Goal: Task Accomplishment & Management: Complete application form

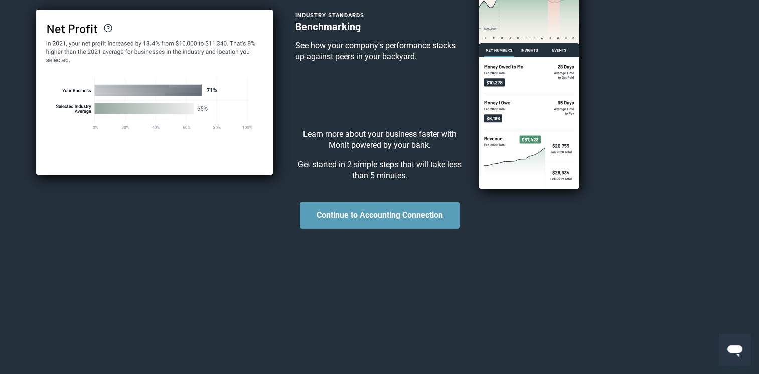
scroll to position [348, 0]
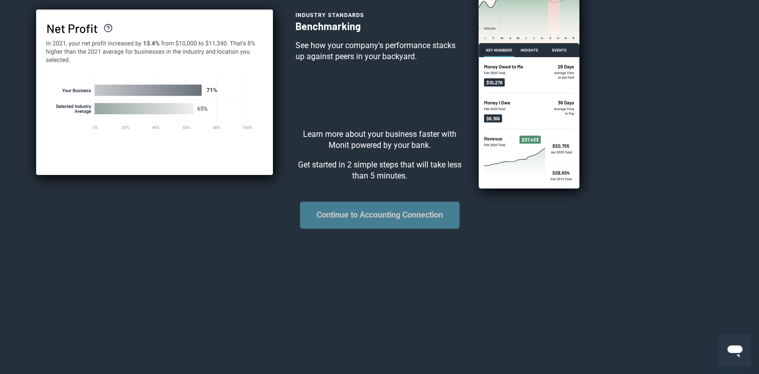
click at [405, 218] on button "Continue to Accounting Connection" at bounding box center [379, 215] width 159 height 27
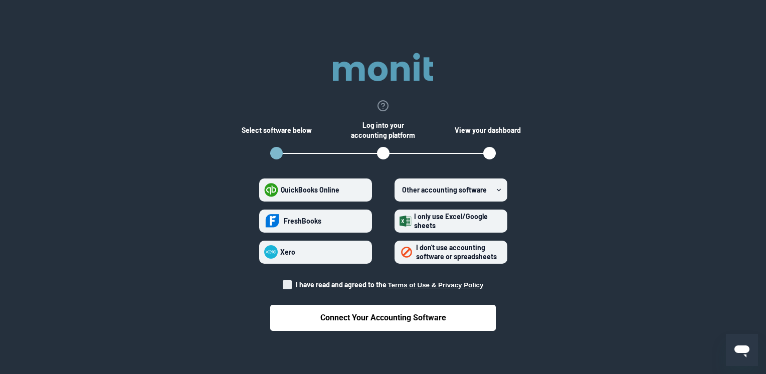
click at [455, 224] on span "I only use Excel/Google sheets" at bounding box center [457, 221] width 91 height 18
click at [400, 221] on sheets "I only use Excel/Google sheets" at bounding box center [400, 221] width 1 height 1
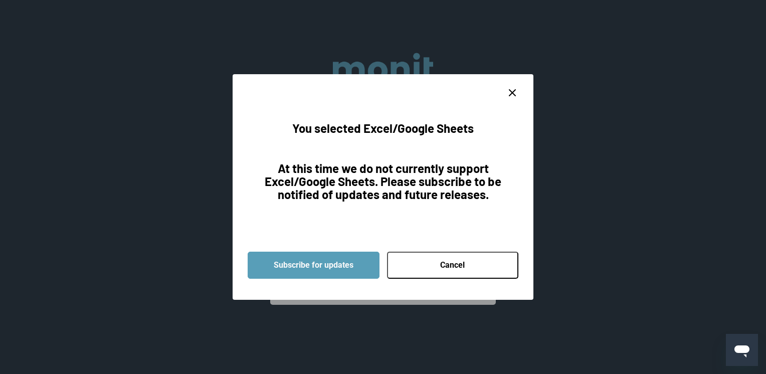
click at [513, 98] on icon "close dialog" at bounding box center [512, 93] width 12 height 12
radio sheets "false"
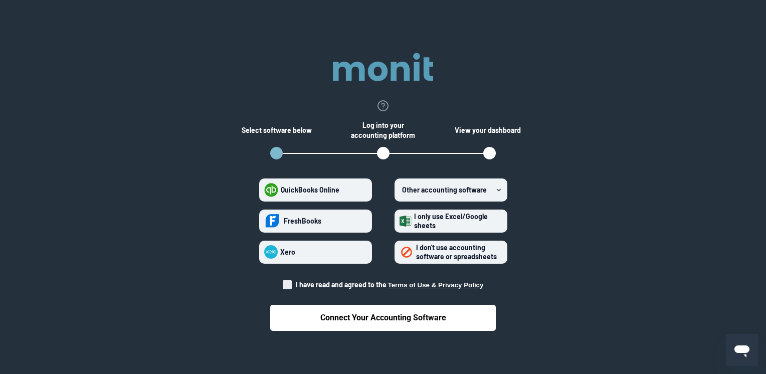
click at [472, 256] on span "I don't use accounting software or spreadsheets" at bounding box center [456, 252] width 81 height 18
click at [400, 252] on spreadsheets "I don't use accounting software or spreadsheets" at bounding box center [400, 252] width 1 height 1
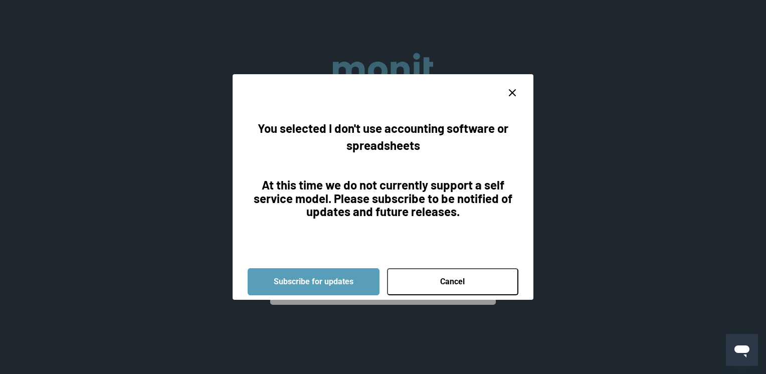
click at [515, 95] on line "close dialog" at bounding box center [512, 93] width 6 height 6
radio spreadsheets "false"
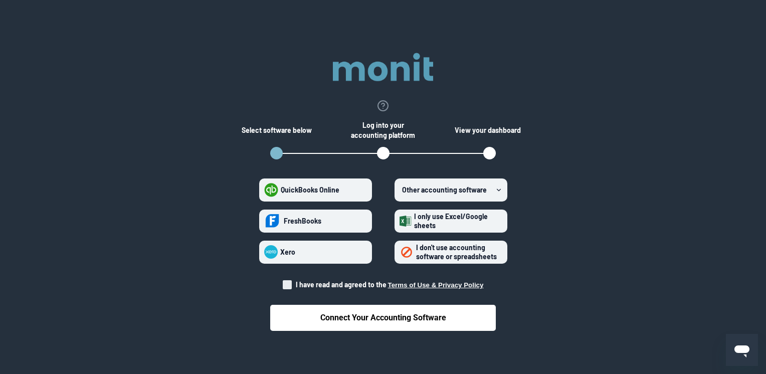
click at [437, 195] on label "Other accounting software" at bounding box center [451, 189] width 113 height 23
click at [400, 190] on software "Other accounting software" at bounding box center [400, 190] width 1 height 1
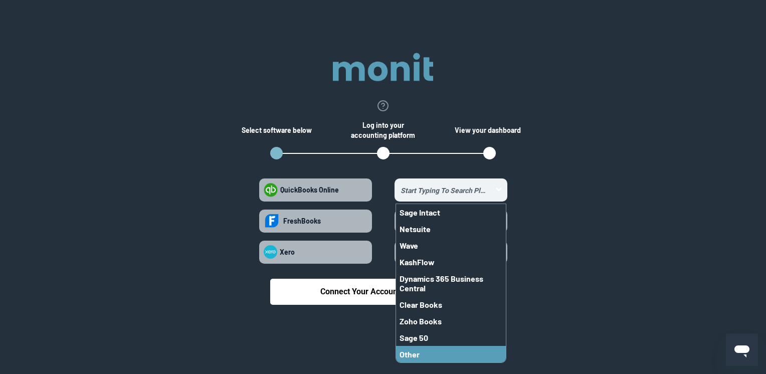
click at [405, 358] on span "Other" at bounding box center [410, 354] width 20 height 10
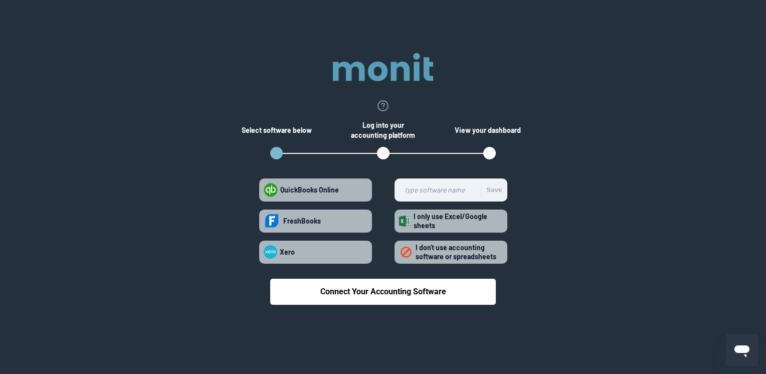
click at [344, 192] on label "QuickBooks Online" at bounding box center [315, 189] width 113 height 23
click at [264, 190] on Online "QuickBooks Online" at bounding box center [264, 190] width 1 height 1
radio Online "true"
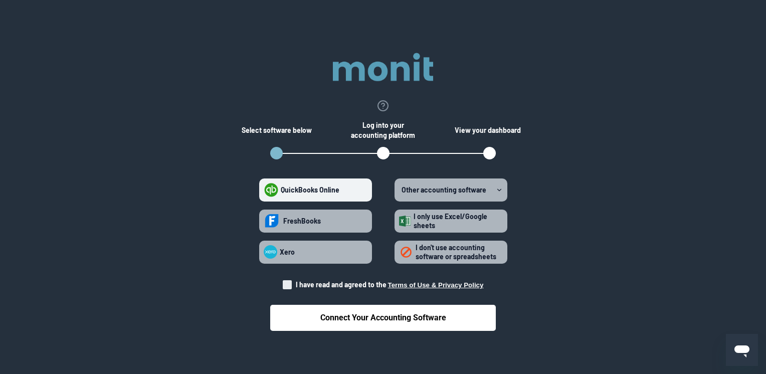
click at [321, 189] on span "QuickBooks Online" at bounding box center [310, 189] width 59 height 9
click at [265, 190] on Online "QuickBooks Online" at bounding box center [264, 190] width 1 height 1
click at [284, 223] on span "FreshBooks" at bounding box center [302, 221] width 38 height 9
click at [264, 221] on input "FreshBooks" at bounding box center [264, 221] width 1 height 1
radio input "true"
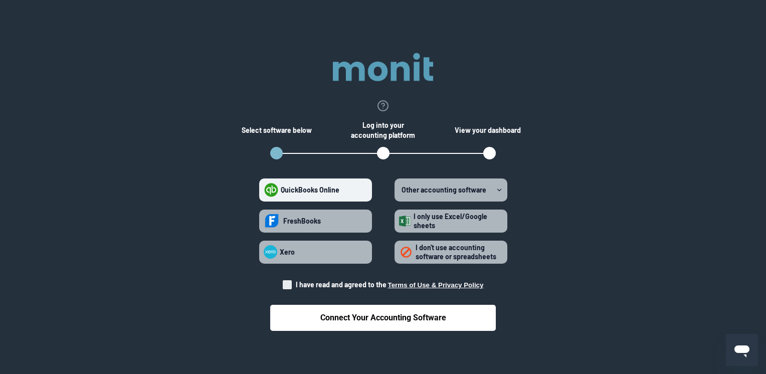
radio Online "false"
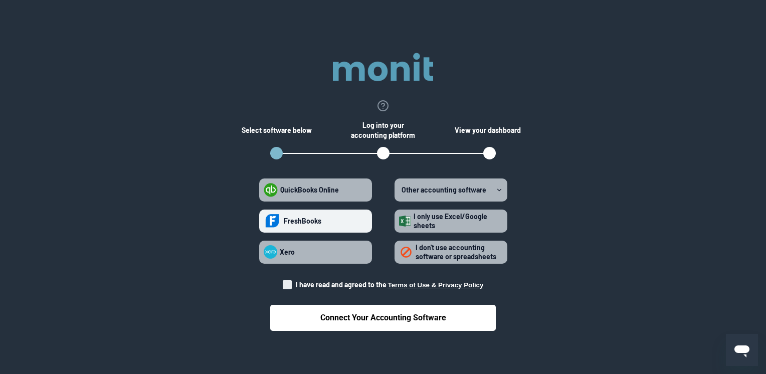
click at [302, 226] on label "FreshBooks" at bounding box center [315, 221] width 113 height 23
click at [265, 221] on input "FreshBooks" at bounding box center [264, 221] width 1 height 1
click at [302, 226] on label "FreshBooks" at bounding box center [315, 221] width 113 height 23
click at [265, 221] on input "FreshBooks" at bounding box center [264, 221] width 1 height 1
click at [292, 288] on span "I have read and agreed to the Terms of Use & Privacy Policy" at bounding box center [383, 285] width 201 height 10
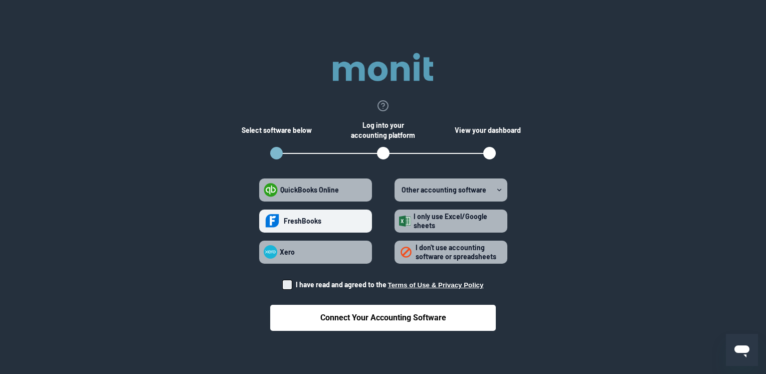
click at [283, 282] on input "I have read and agreed to the Terms of Use & Privacy Policy" at bounding box center [283, 282] width 1 height 1
checkbox input "true"
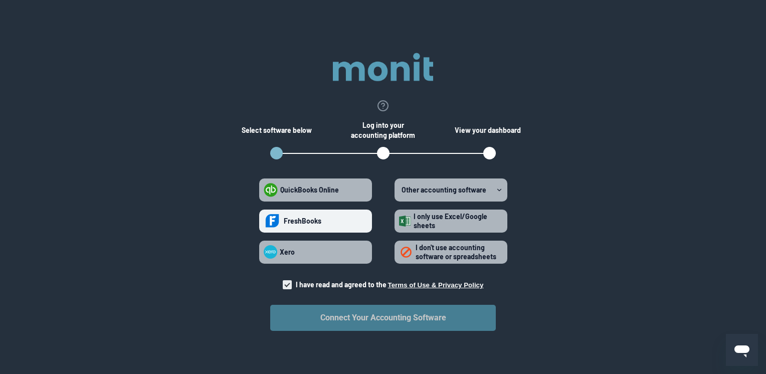
click at [373, 322] on button "Connect Your Accounting Software" at bounding box center [383, 318] width 226 height 26
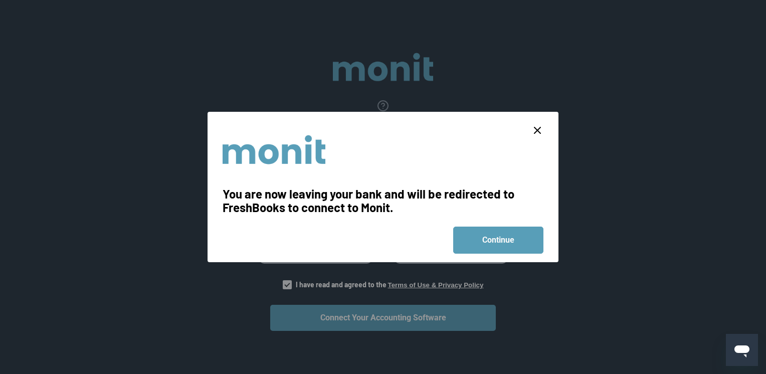
click at [536, 129] on line "close dialog" at bounding box center [537, 130] width 6 height 6
radio input "false"
checkbox input "false"
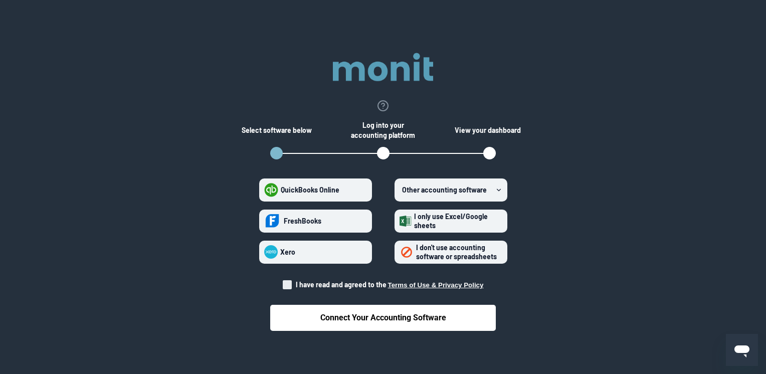
click at [299, 190] on span "QuickBooks Online" at bounding box center [310, 189] width 59 height 9
click at [265, 190] on Online "QuickBooks Online" at bounding box center [264, 190] width 1 height 1
radio Online "true"
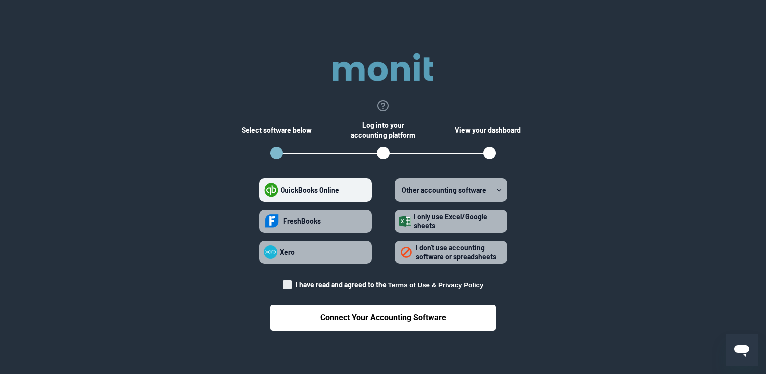
click at [289, 285] on span at bounding box center [287, 284] width 9 height 9
click at [283, 282] on input "I have read and agreed to the Terms of Use & Privacy Policy" at bounding box center [283, 282] width 1 height 1
checkbox input "true"
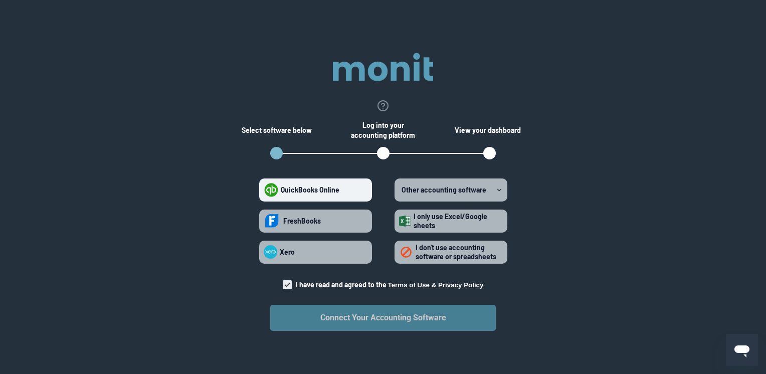
click at [325, 318] on button "Connect Your Accounting Software" at bounding box center [383, 318] width 226 height 26
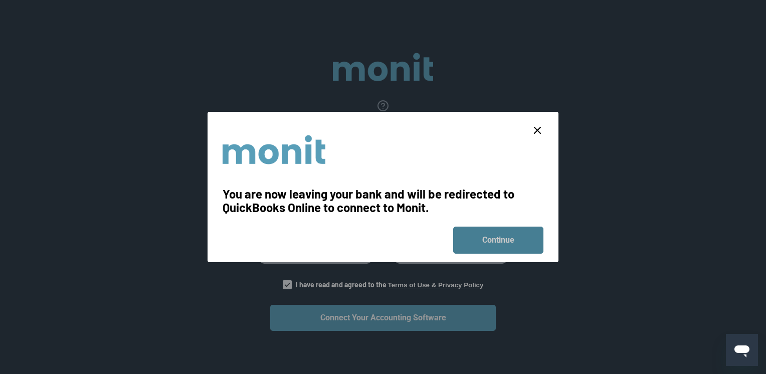
click at [508, 244] on button "Continue" at bounding box center [498, 240] width 90 height 27
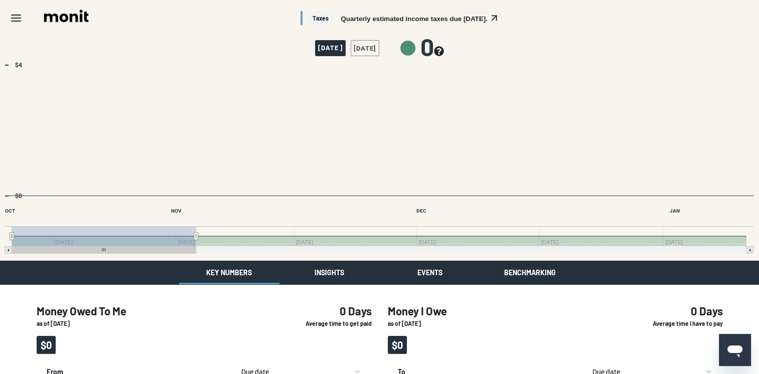
drag, startPoint x: 79, startPoint y: 16, endPoint x: 92, endPoint y: 16, distance: 13.0
click at [80, 16] on img at bounding box center [66, 17] width 48 height 16
click at [317, 18] on span "Taxes" at bounding box center [320, 18] width 24 height 15
click at [360, 17] on button "Quarterly estimated income taxes due in 97 days." at bounding box center [413, 19] width 146 height 8
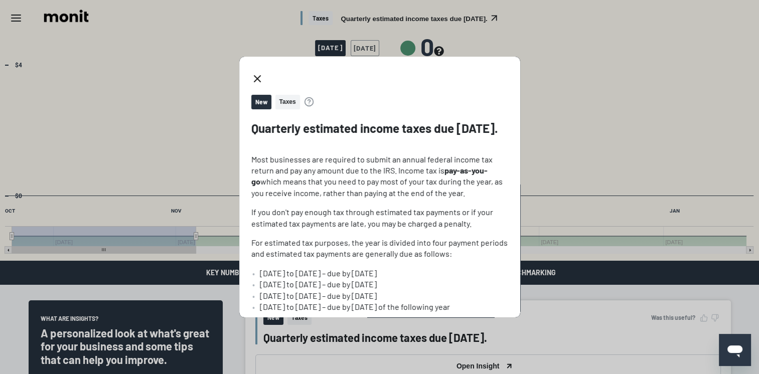
click at [252, 75] on icon "close dialog" at bounding box center [257, 79] width 12 height 12
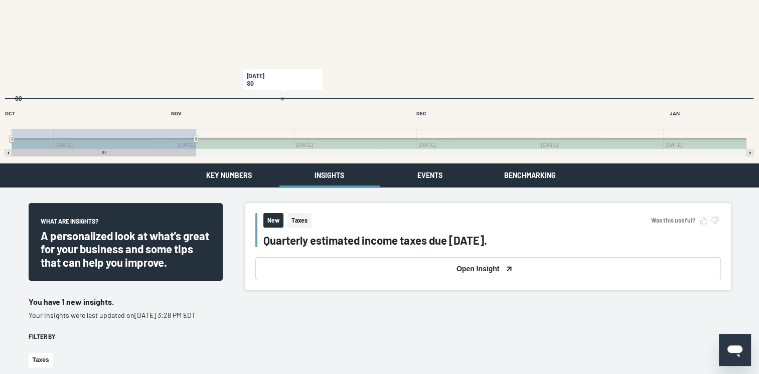
scroll to position [150, 0]
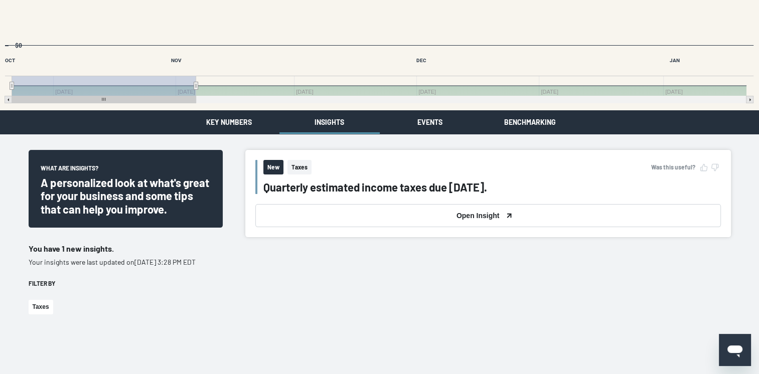
click at [333, 121] on button "Insights" at bounding box center [329, 122] width 100 height 24
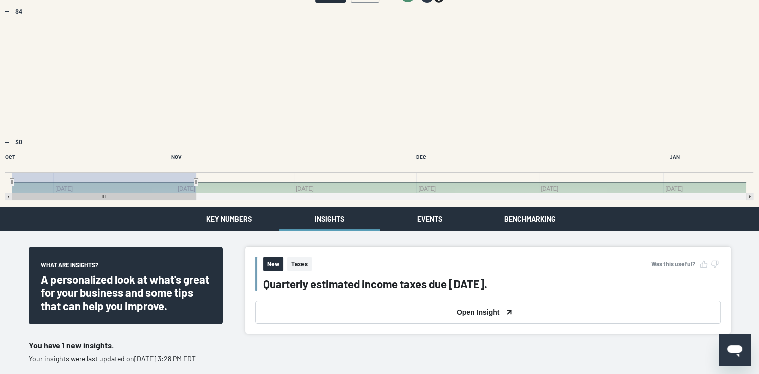
scroll to position [50, 0]
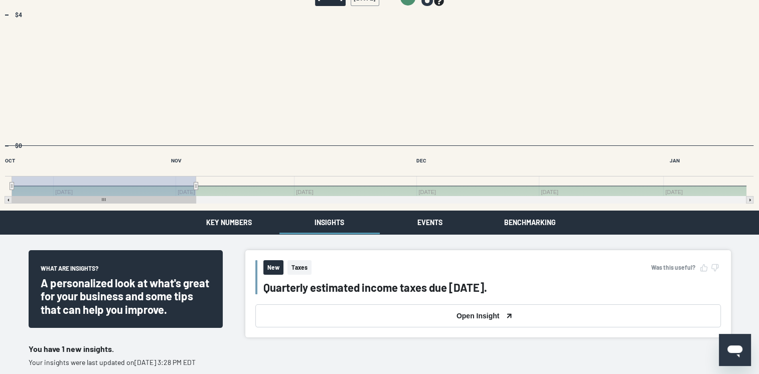
click at [738, 351] on icon "Open messaging window" at bounding box center [734, 351] width 15 height 12
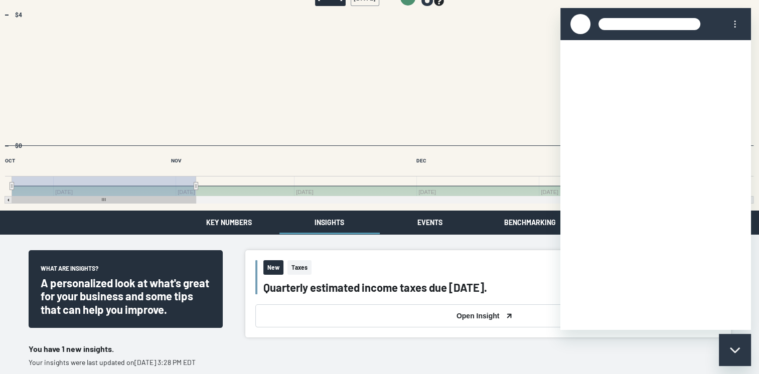
scroll to position [0, 0]
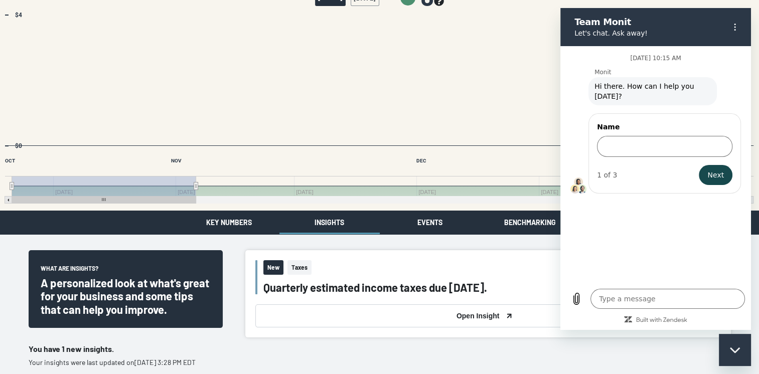
click at [535, 266] on div "New Taxes Was this useful?" at bounding box center [491, 270] width 457 height 21
click at [734, 24] on circle "Options menu" at bounding box center [735, 25] width 2 height 2
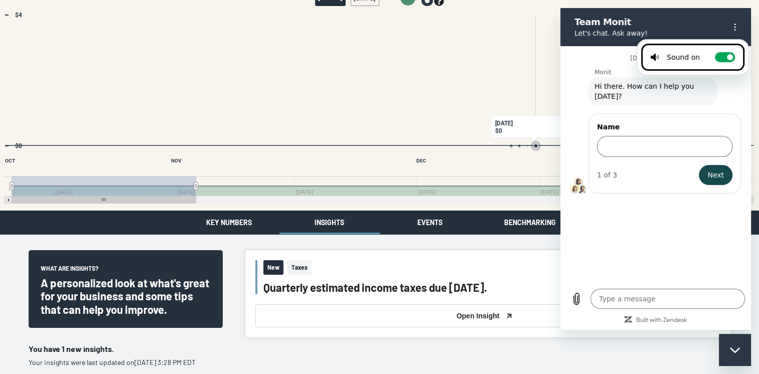
click at [537, 55] on rect "Interactive chart" at bounding box center [379, 110] width 758 height 201
click at [578, 12] on section "Team Monit Let's chat. Ask away! Sound on Toggle sound notifications" at bounding box center [655, 27] width 191 height 38
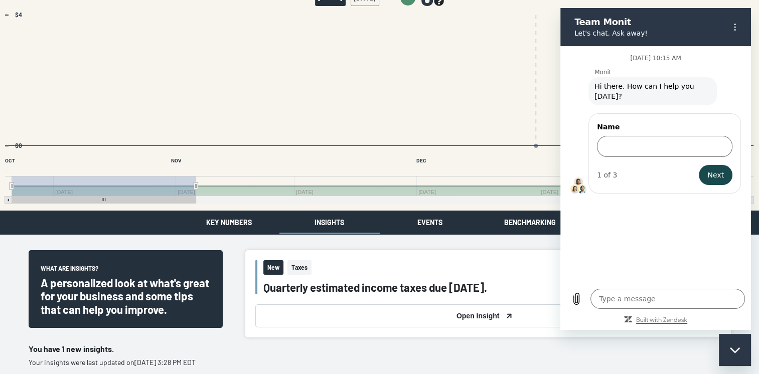
click at [664, 321] on icon "Built with Zendesk: Visit the Zendesk website in a new tab" at bounding box center [661, 320] width 51 height 6
type textarea "x"
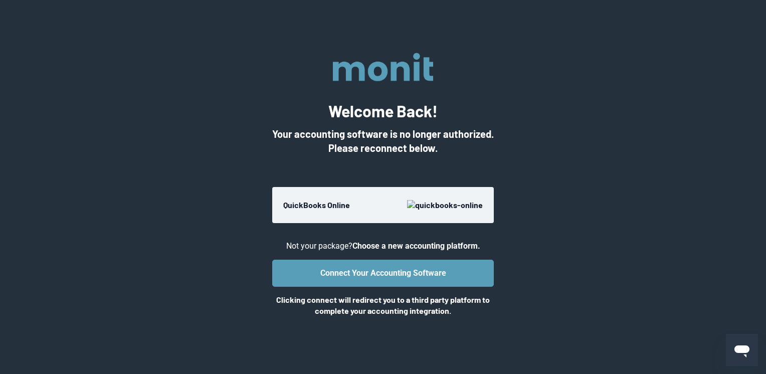
click at [313, 204] on strong "QuickBooks Online" at bounding box center [316, 205] width 67 height 10
click at [331, 208] on strong "QuickBooks Online" at bounding box center [316, 205] width 67 height 10
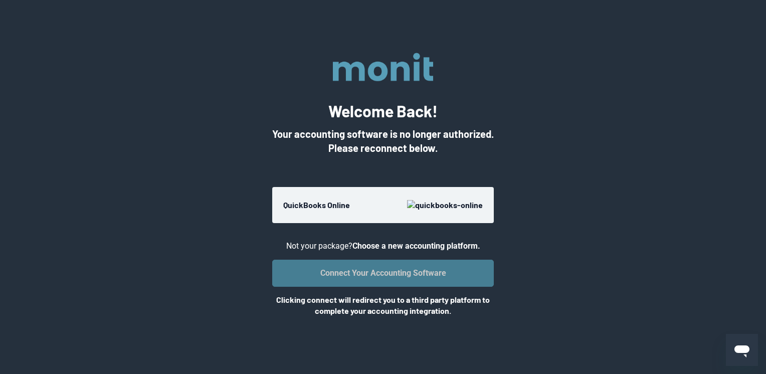
click at [357, 275] on button "Connect Your Accounting Software" at bounding box center [383, 273] width 222 height 27
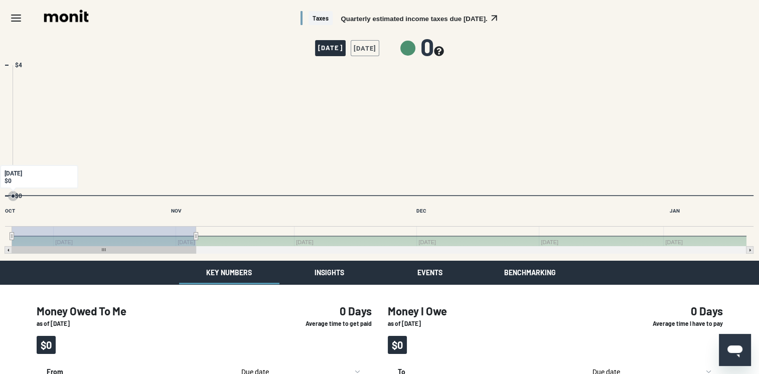
click at [17, 66] on text "$4" at bounding box center [18, 65] width 7 height 7
click at [5, 69] on rect "Interactive chart" at bounding box center [379, 160] width 758 height 201
click at [14, 18] on line "Menu" at bounding box center [16, 18] width 9 height 0
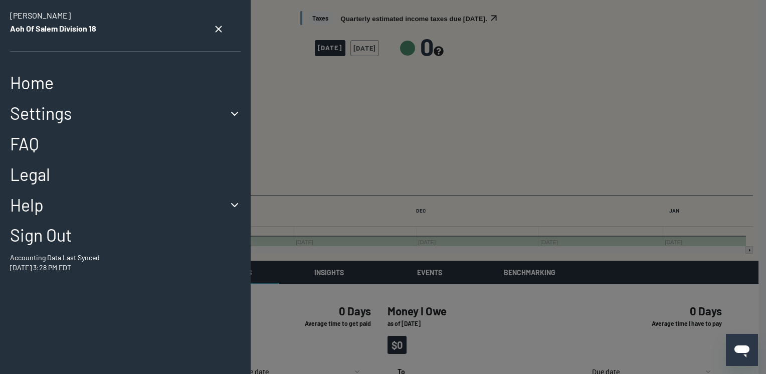
click at [34, 91] on link "Home" at bounding box center [125, 83] width 231 height 21
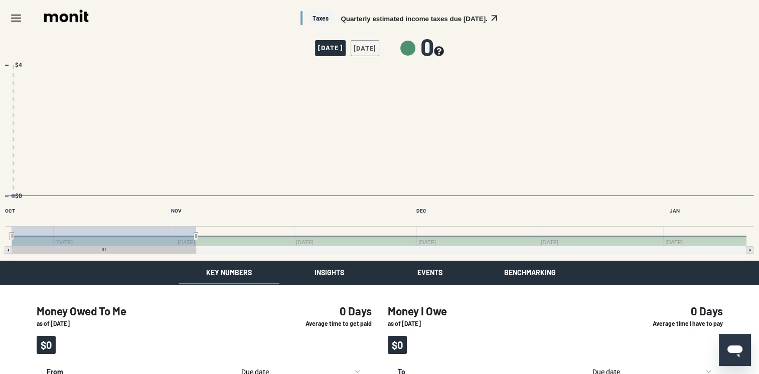
click at [18, 19] on icon "Menu" at bounding box center [16, 18] width 12 height 12
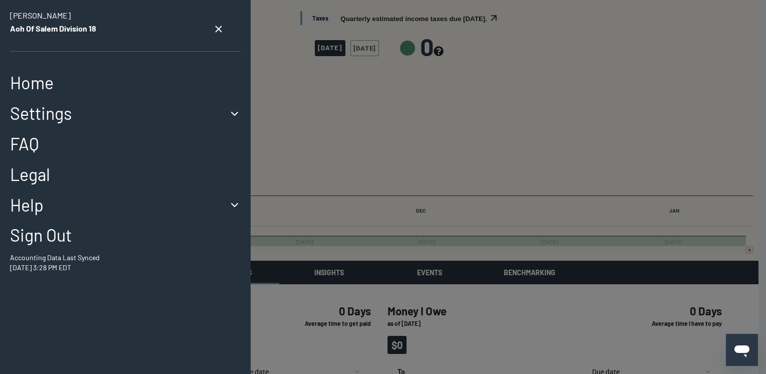
click at [229, 115] on icon "button" at bounding box center [235, 114] width 12 height 12
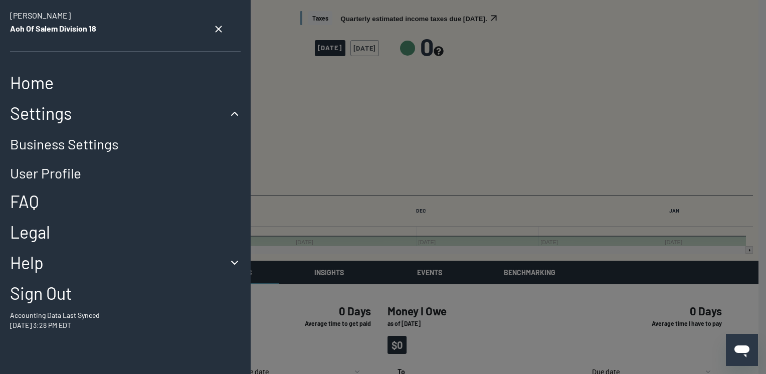
click at [34, 204] on link "FAQ" at bounding box center [125, 202] width 231 height 21
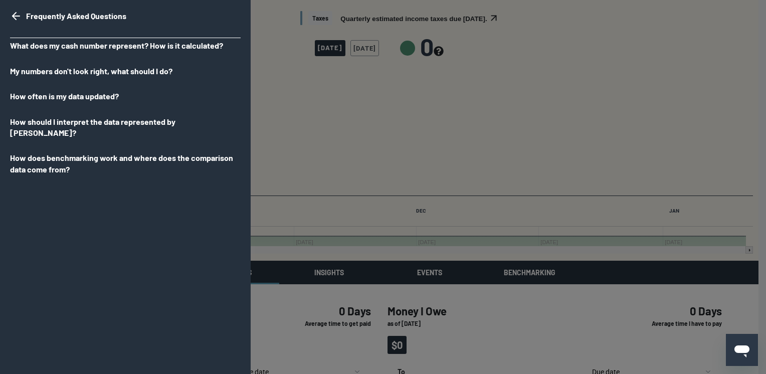
click at [20, 17] on icon "go back" at bounding box center [16, 16] width 12 height 12
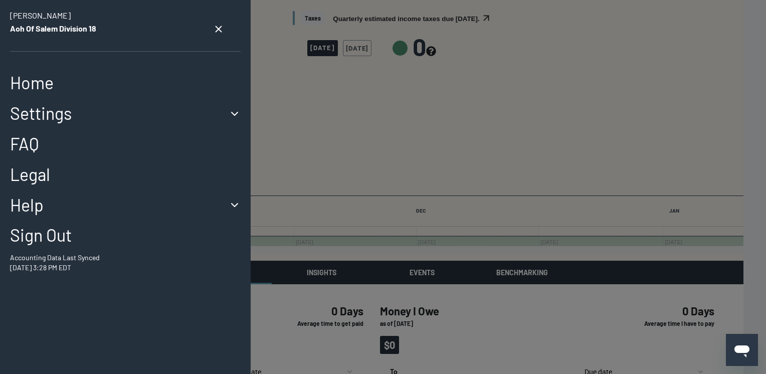
click at [41, 208] on button "Help" at bounding box center [125, 205] width 231 height 21
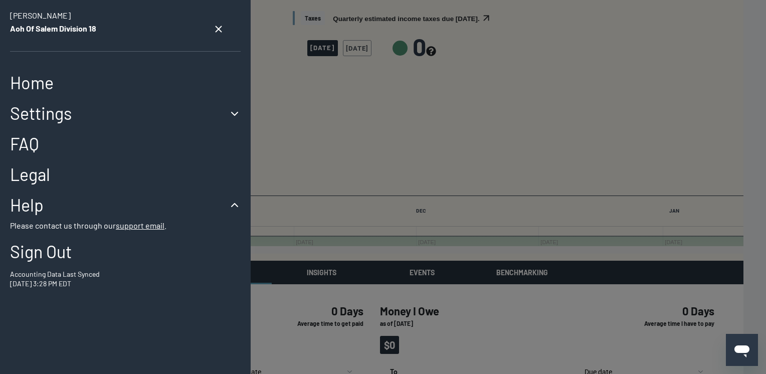
click at [45, 179] on link "Legal" at bounding box center [125, 174] width 231 height 21
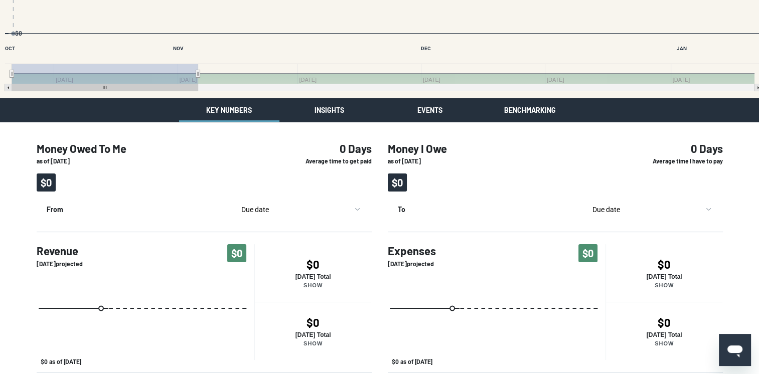
scroll to position [151, 0]
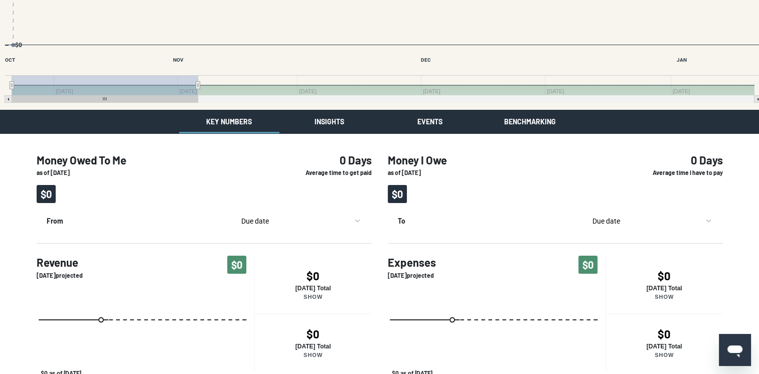
click at [225, 124] on button "Key Numbers" at bounding box center [229, 122] width 100 height 24
click at [329, 129] on div "Taxes Quarterly estimated income taxes due in 97 days. October 12, 2025 Today 0…" at bounding box center [379, 186] width 759 height 675
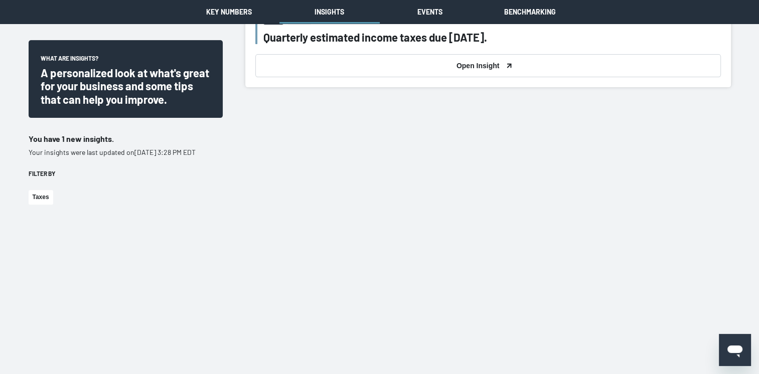
scroll to position [301, 0]
click at [39, 178] on div "Filter by" at bounding box center [126, 173] width 194 height 9
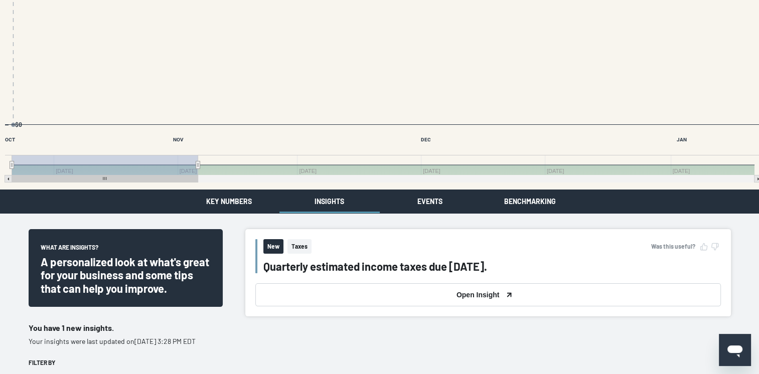
scroll to position [0, 0]
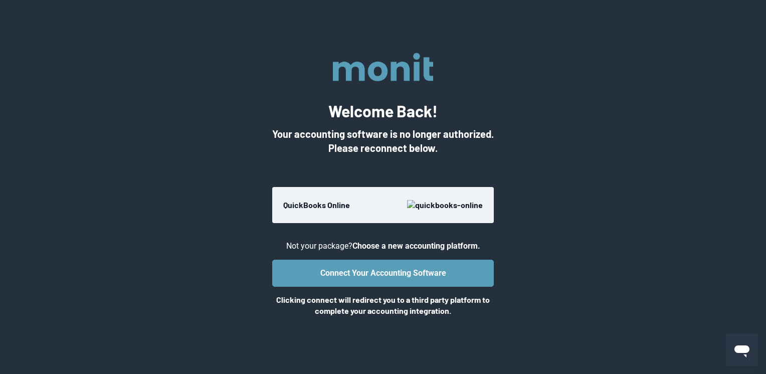
click at [334, 205] on strong "QuickBooks Online" at bounding box center [316, 205] width 67 height 10
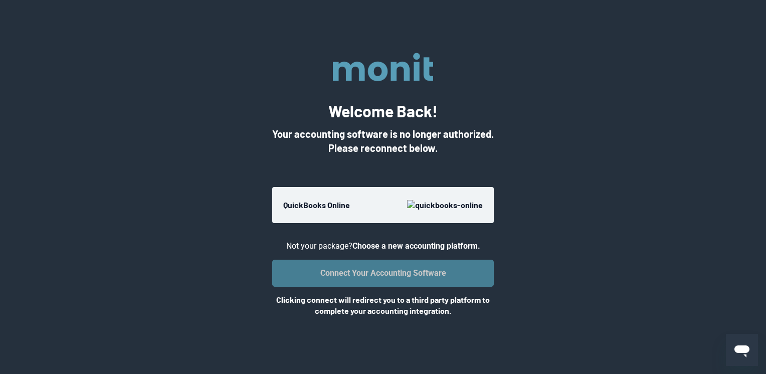
click at [389, 275] on button "Connect Your Accounting Software" at bounding box center [383, 273] width 222 height 27
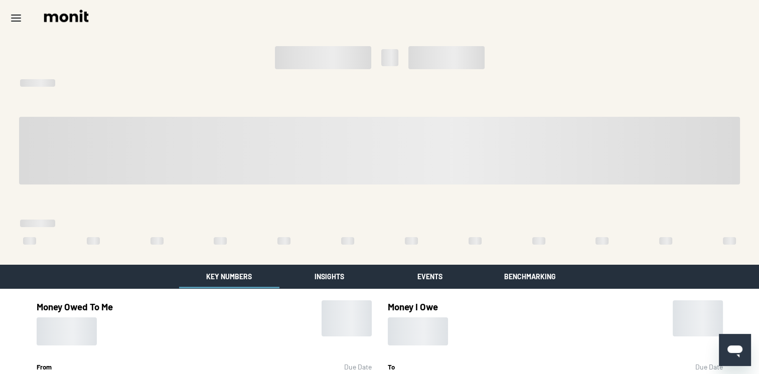
click at [19, 23] on icon "Menu" at bounding box center [16, 18] width 12 height 12
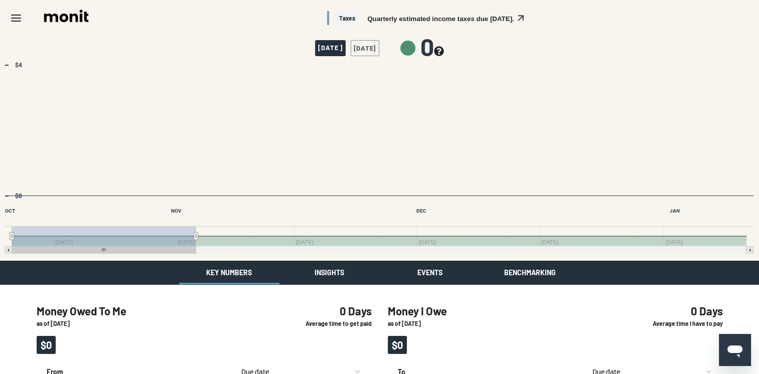
click at [15, 16] on icon "Menu" at bounding box center [16, 18] width 12 height 12
